Goal: Obtain resource: Download file/media

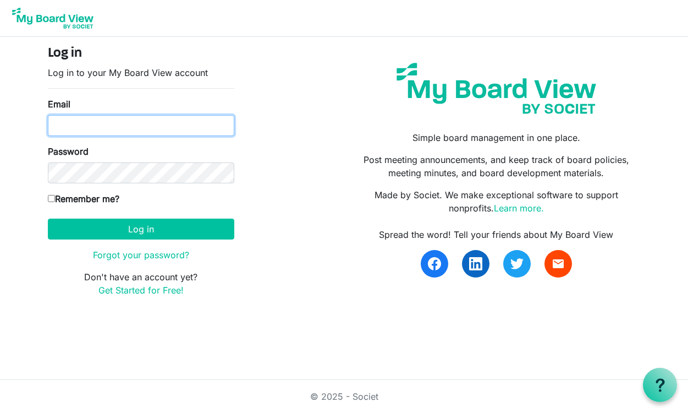
type input "[PERSON_NAME][EMAIL_ADDRESS][PERSON_NAME][DOMAIN_NAME]"
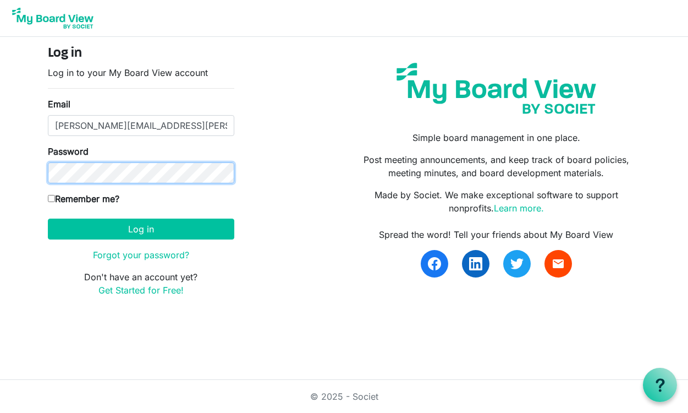
click at [141, 228] on button "Log in" at bounding box center [141, 228] width 187 height 21
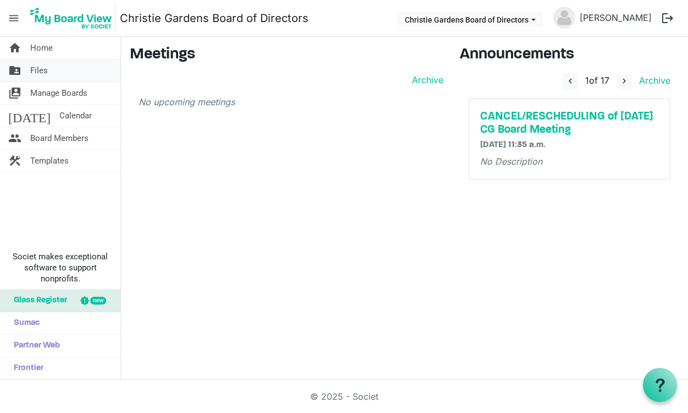
click at [44, 72] on span "Files" at bounding box center [39, 70] width 18 height 22
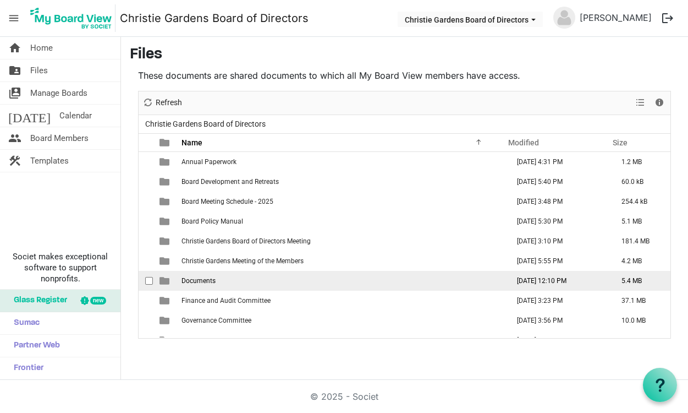
click at [202, 282] on span "Documents" at bounding box center [199, 281] width 34 height 8
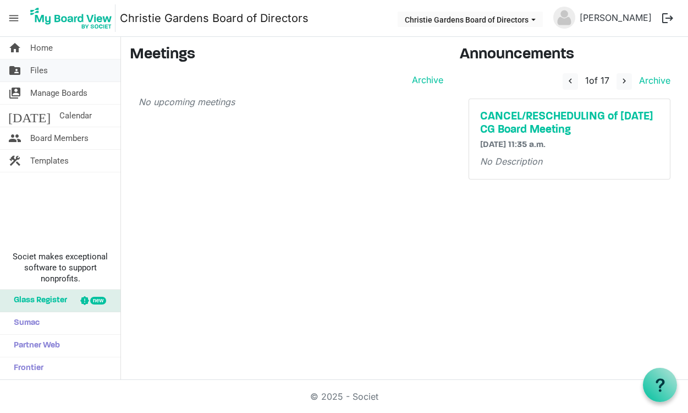
click at [48, 67] on link "folder_shared Files" at bounding box center [60, 70] width 120 height 22
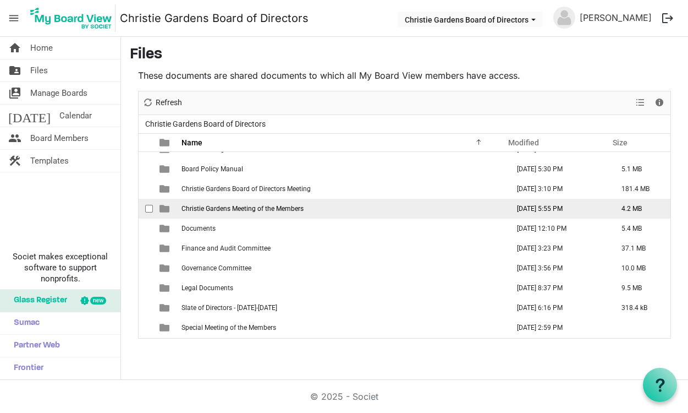
scroll to position [52, 0]
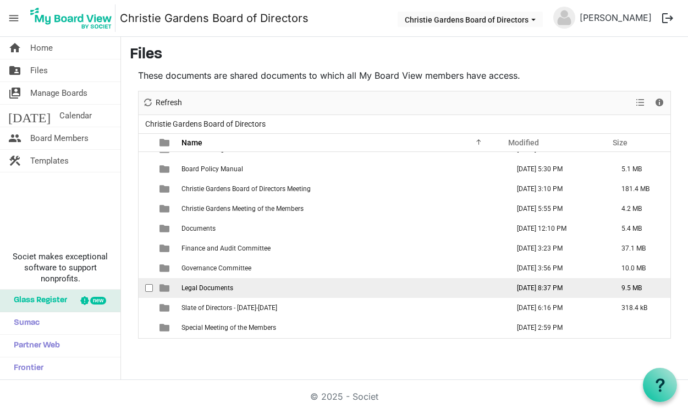
click at [211, 292] on td "Legal Documents" at bounding box center [341, 288] width 327 height 20
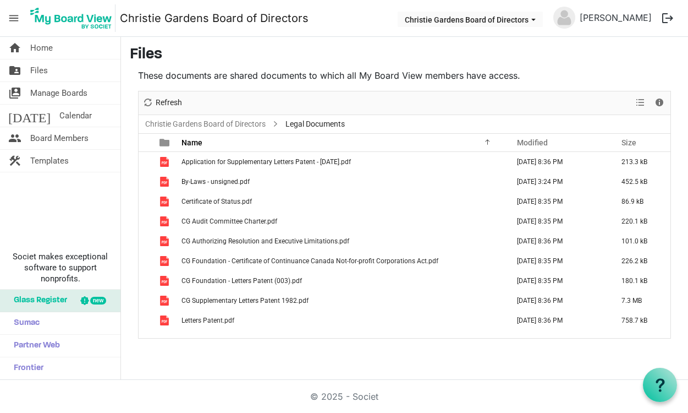
scroll to position [0, 0]
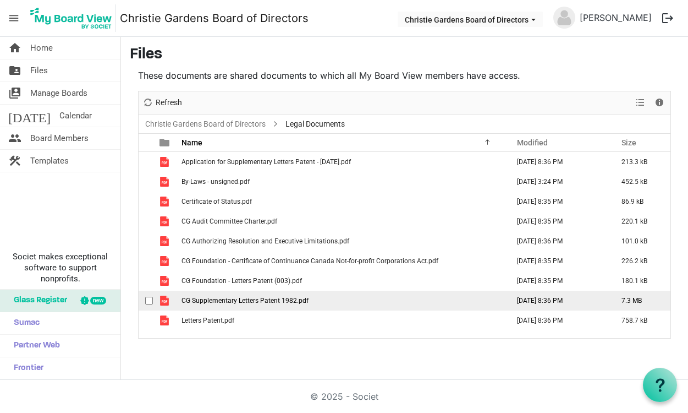
click at [242, 297] on span "CG Supplementary Letters Patent 1982.pdf" at bounding box center [245, 301] width 127 height 8
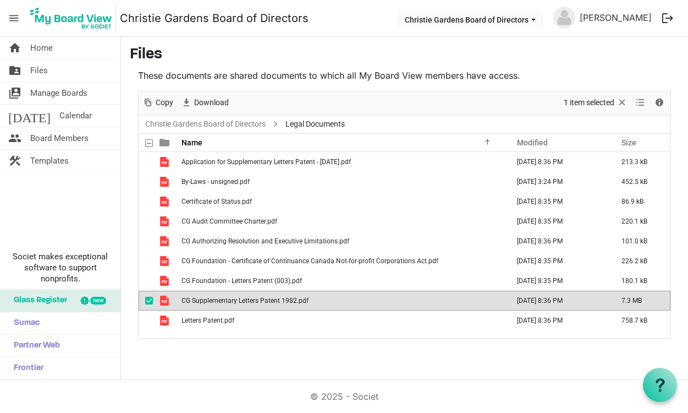
click at [147, 298] on span "checkbox" at bounding box center [149, 301] width 8 height 8
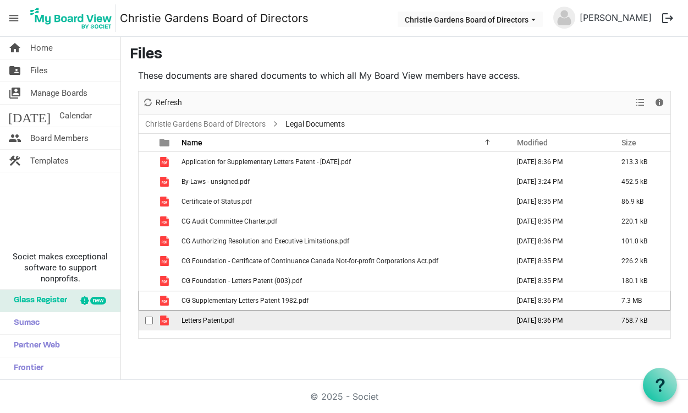
click at [208, 321] on span "Letters Patent.pdf" at bounding box center [208, 320] width 53 height 8
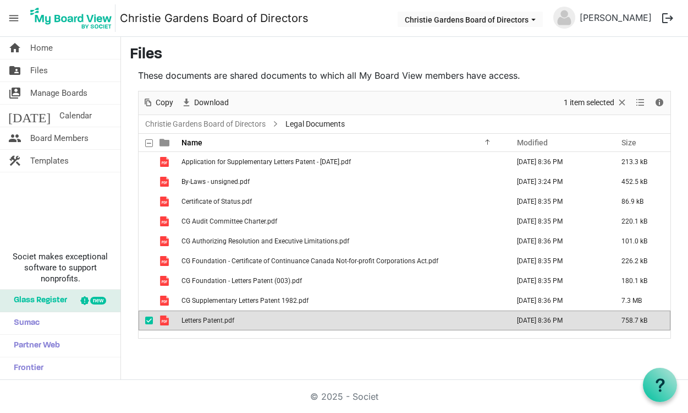
click at [208, 321] on span "Letters Patent.pdf" at bounding box center [208, 320] width 53 height 8
click at [148, 320] on span "checkbox" at bounding box center [149, 320] width 8 height 8
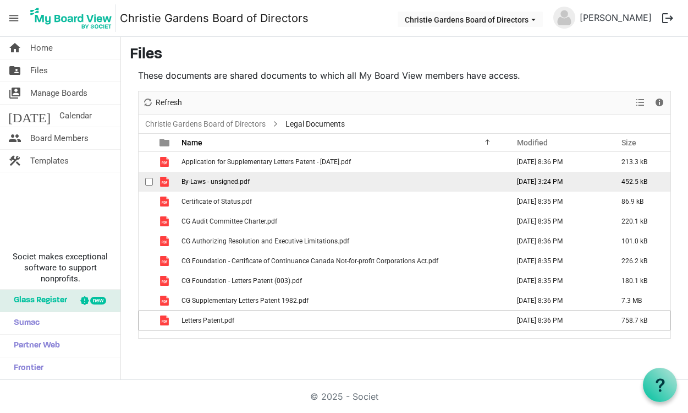
click at [228, 188] on td "By-Laws - unsigned.pdf" at bounding box center [341, 182] width 327 height 20
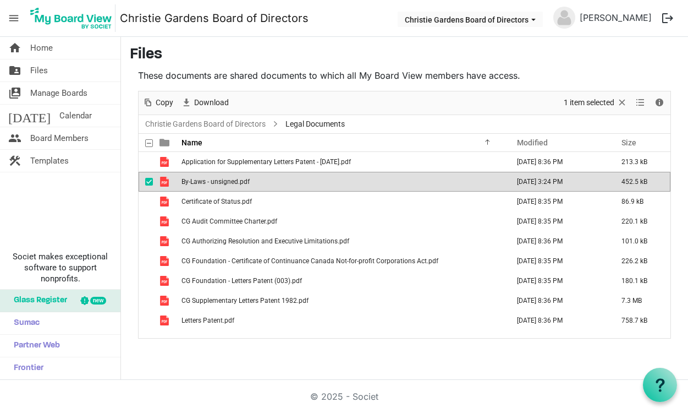
click at [228, 188] on td "By-Laws - unsigned.pdf" at bounding box center [341, 182] width 327 height 20
